Goal: Check status: Check status

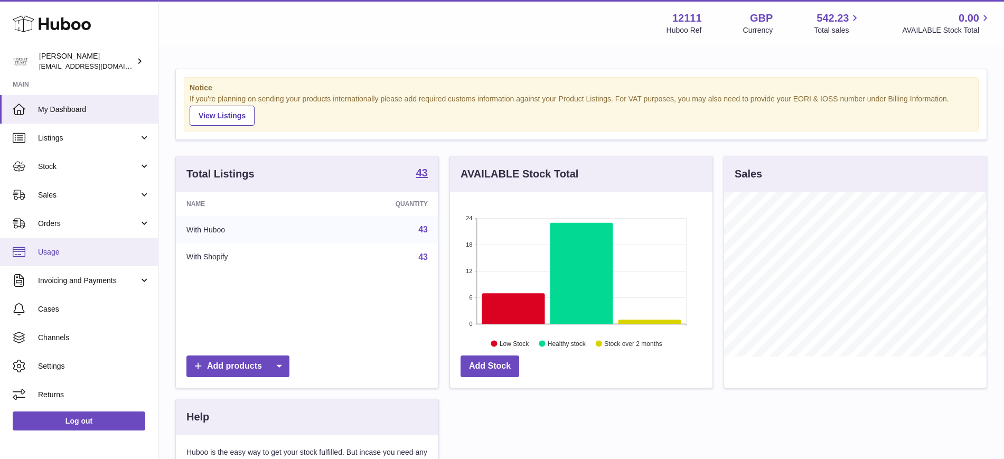
scroll to position [165, 262]
click at [78, 238] on link "Usage" at bounding box center [79, 252] width 158 height 29
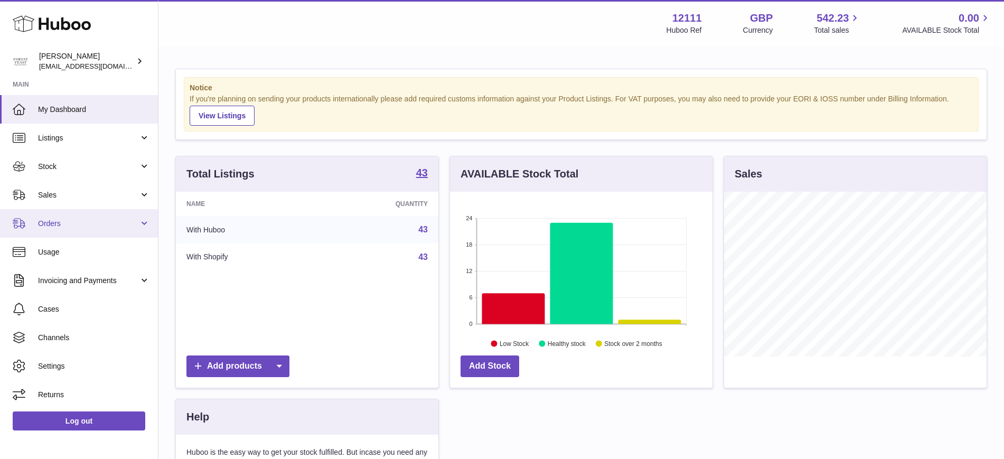
click at [79, 217] on link "Orders" at bounding box center [79, 223] width 158 height 29
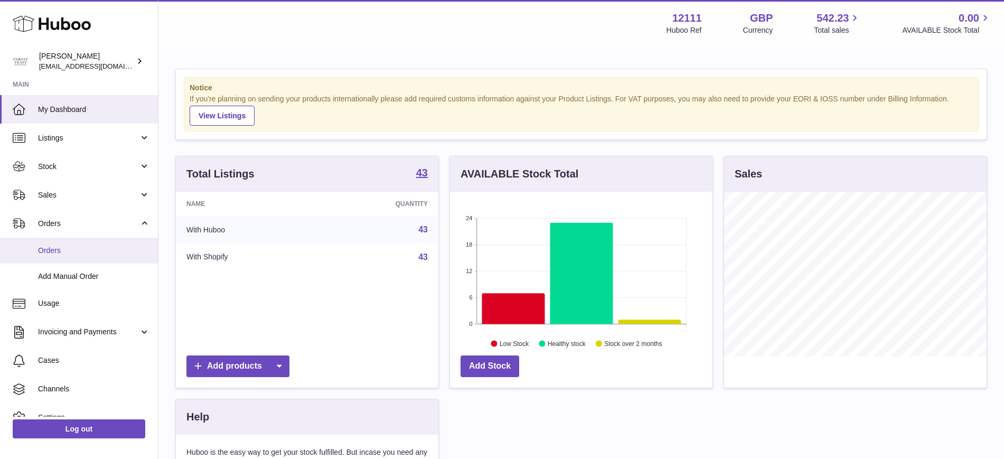
click at [70, 256] on link "Orders" at bounding box center [79, 251] width 158 height 26
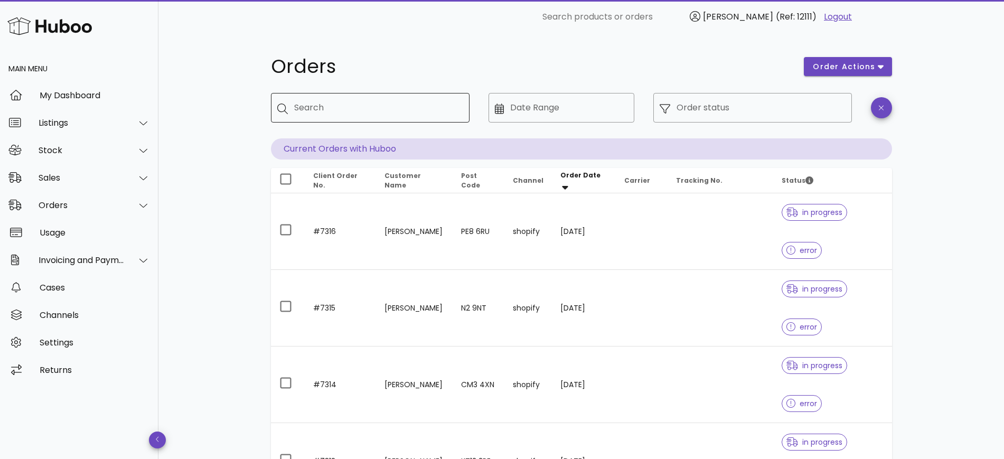
click at [298, 110] on input "Search" at bounding box center [377, 107] width 167 height 17
type input "****"
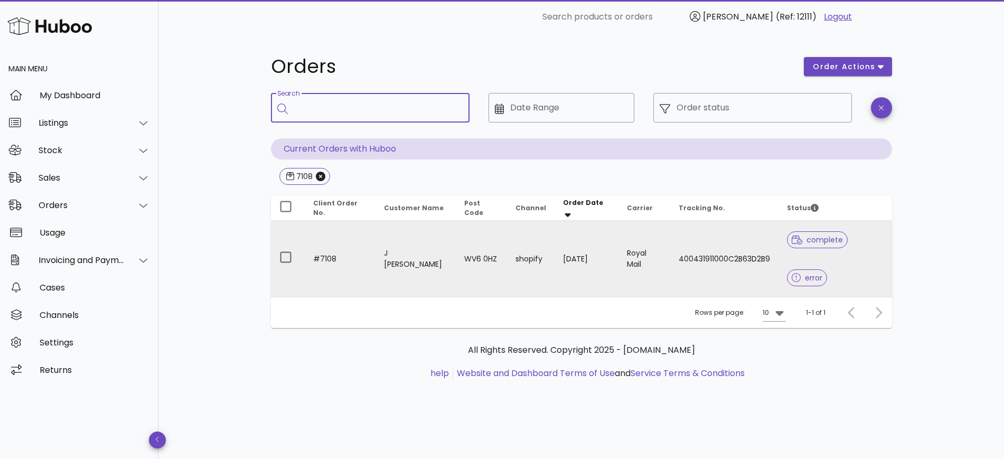
click at [426, 230] on td "J [PERSON_NAME]" at bounding box center [415, 259] width 80 height 76
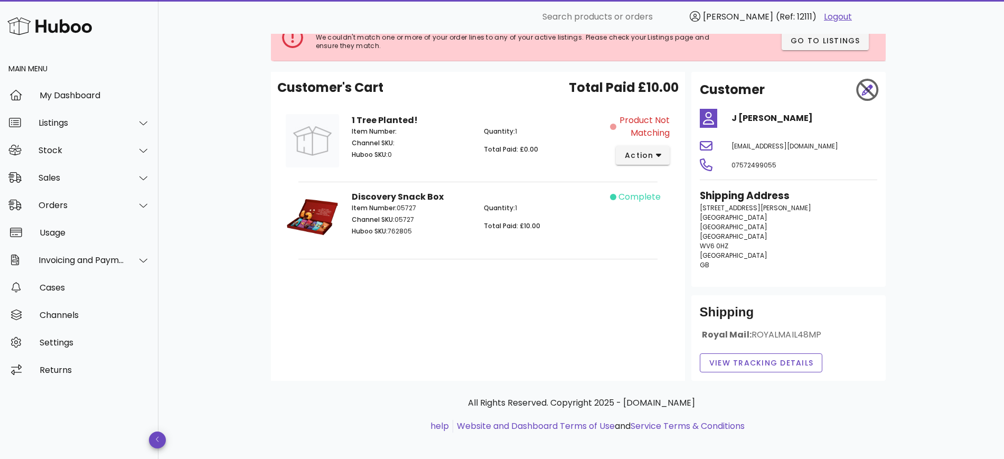
scroll to position [86, 0]
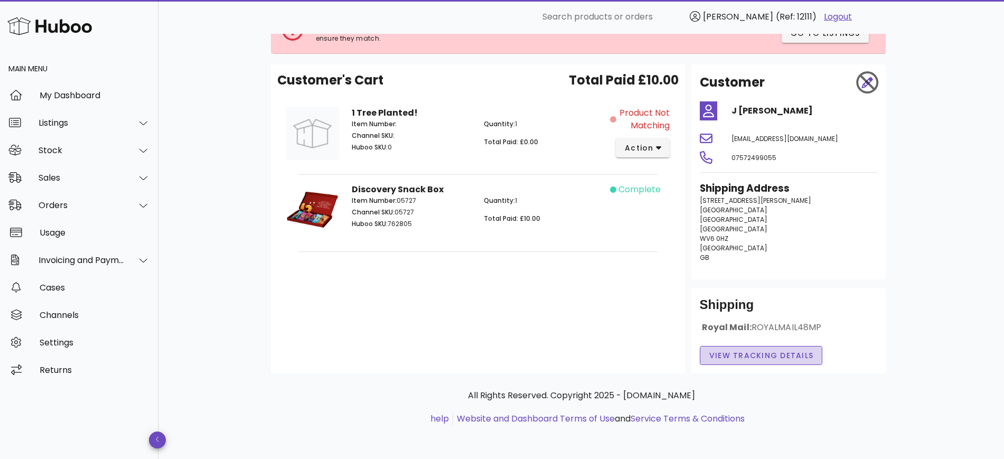
click at [733, 354] on span "View Tracking details" at bounding box center [760, 355] width 105 height 11
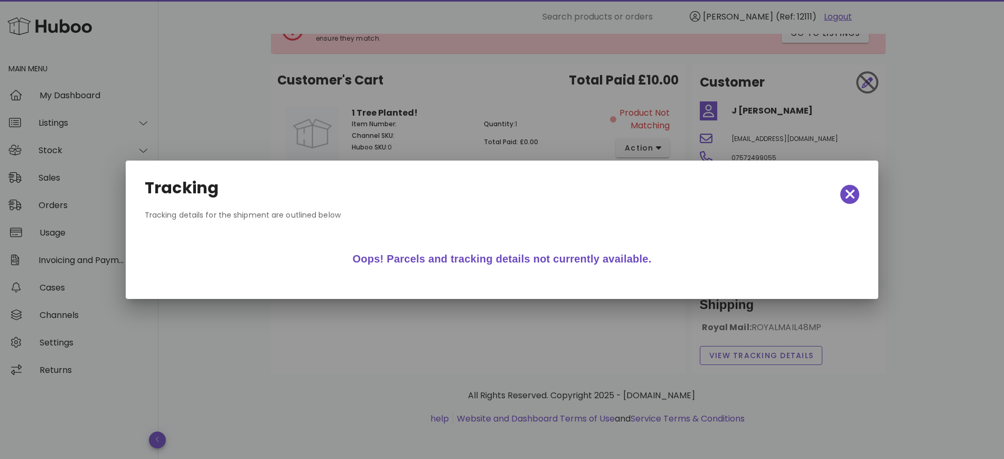
click at [854, 184] on div "Tracking" at bounding box center [502, 194] width 732 height 46
click at [852, 195] on icon "button" at bounding box center [850, 195] width 10 height 10
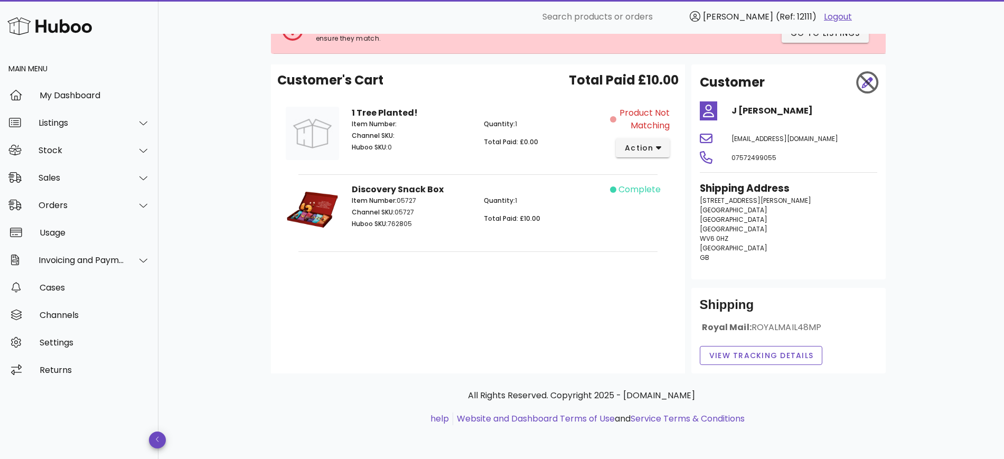
scroll to position [20, 0]
